Goal: Task Accomplishment & Management: Manage account settings

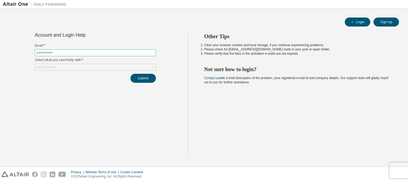
click at [61, 53] on input "text" at bounding box center [95, 53] width 118 height 4
type input "**********"
click at [79, 66] on div "Click to select" at bounding box center [95, 67] width 121 height 6
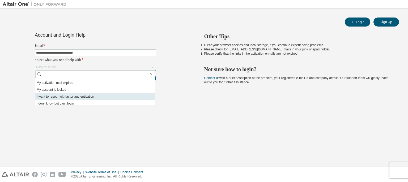
scroll to position [15, 0]
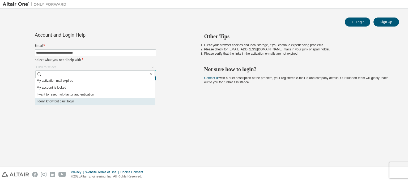
click at [102, 99] on li "I don't know but can't login" at bounding box center [94, 101] width 119 height 7
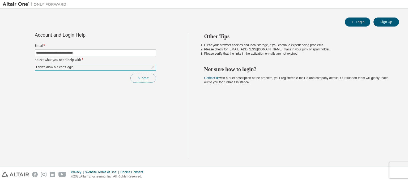
click at [149, 76] on button "Submit" at bounding box center [142, 78] width 25 height 9
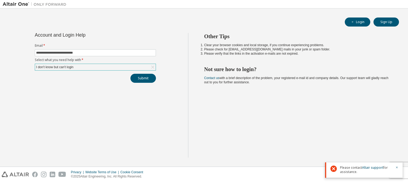
click at [92, 67] on div "I don't know but can't login" at bounding box center [95, 67] width 121 height 6
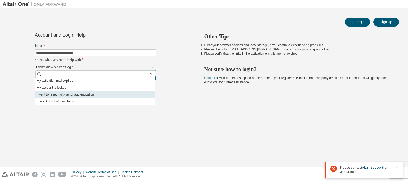
click at [108, 92] on li "I want to reset multi-factor authentication" at bounding box center [94, 94] width 119 height 7
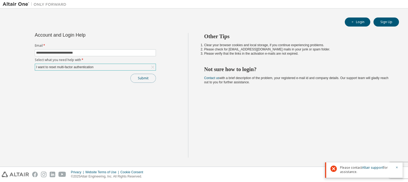
click at [147, 77] on button "Submit" at bounding box center [142, 78] width 25 height 9
click at [397, 166] on icon "button" at bounding box center [396, 167] width 3 height 3
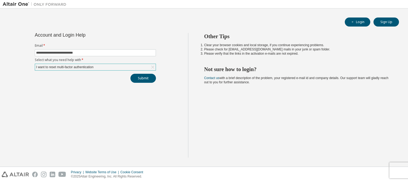
click at [104, 67] on div "I want to reset multi-factor authentication" at bounding box center [95, 67] width 121 height 6
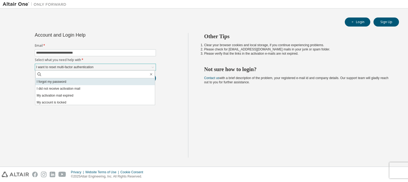
click at [96, 82] on li "I forgot my password" at bounding box center [94, 81] width 119 height 7
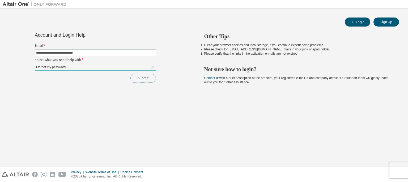
click at [148, 79] on button "Submit" at bounding box center [142, 78] width 25 height 9
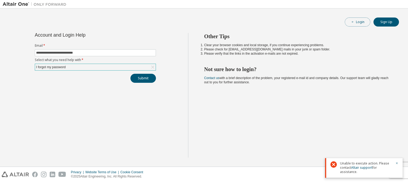
click at [362, 18] on button "Login" at bounding box center [357, 22] width 25 height 9
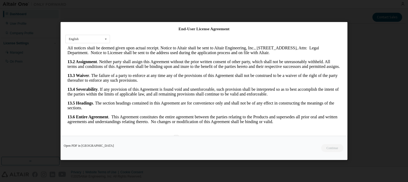
scroll to position [14, 0]
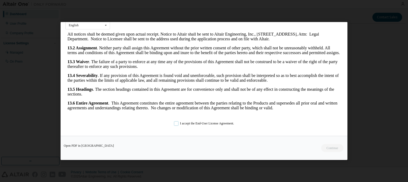
click at [199, 123] on label "I accept the End-User License Agreement." at bounding box center [204, 123] width 60 height 5
click at [332, 151] on button "Continue" at bounding box center [331, 148] width 23 height 8
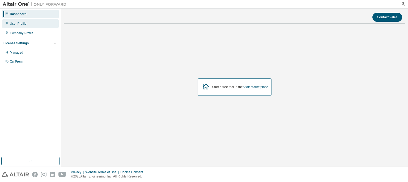
click at [33, 25] on div "User Profile" at bounding box center [30, 23] width 57 height 8
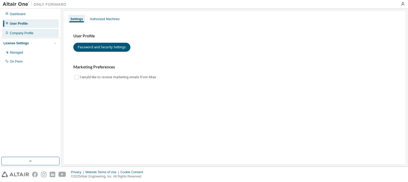
click at [38, 32] on div "Company Profile" at bounding box center [30, 33] width 57 height 8
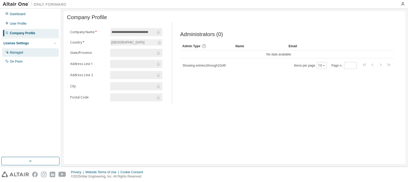
click at [35, 55] on div "Managed" at bounding box center [30, 52] width 57 height 8
